Goal: Find contact information: Find contact information

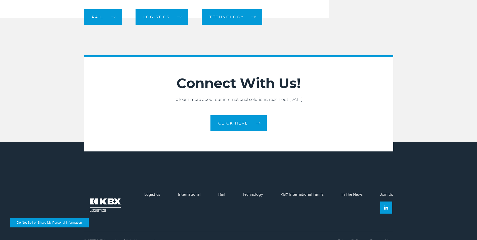
scroll to position [810, 0]
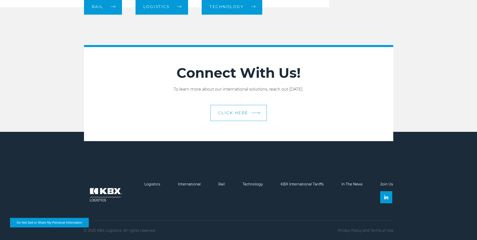
click at [245, 112] on span "CLICK HERE" at bounding box center [233, 113] width 30 height 4
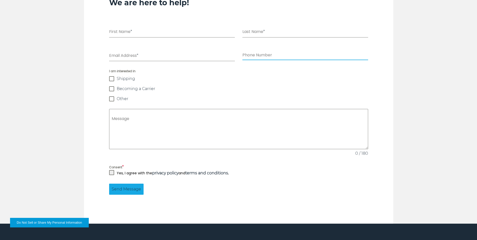
scroll to position [477, 0]
